Goal: Check status: Check status

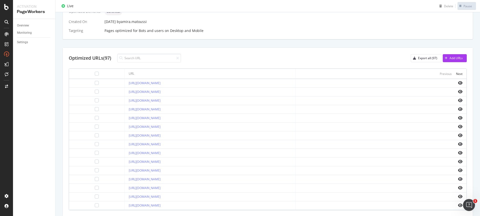
scroll to position [141, 0]
click at [458, 81] on icon "eye" at bounding box center [460, 83] width 5 height 4
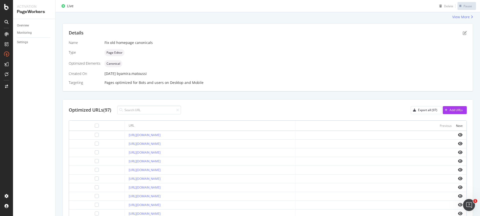
scroll to position [87, 0]
click at [152, 135] on link "[URL][DOMAIN_NAME]" at bounding box center [145, 136] width 32 height 4
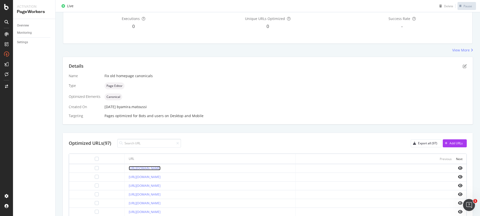
scroll to position [54, 0]
click at [153, 177] on link "[URL][DOMAIN_NAME]" at bounding box center [145, 178] width 32 height 4
click at [458, 169] on icon "eye" at bounding box center [460, 169] width 5 height 4
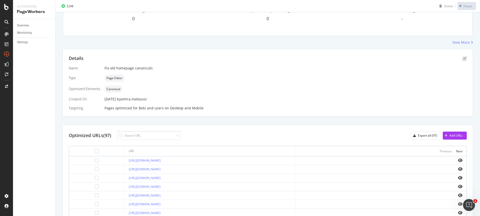
scroll to position [0, 0]
